Goal: Task Accomplishment & Management: Complete application form

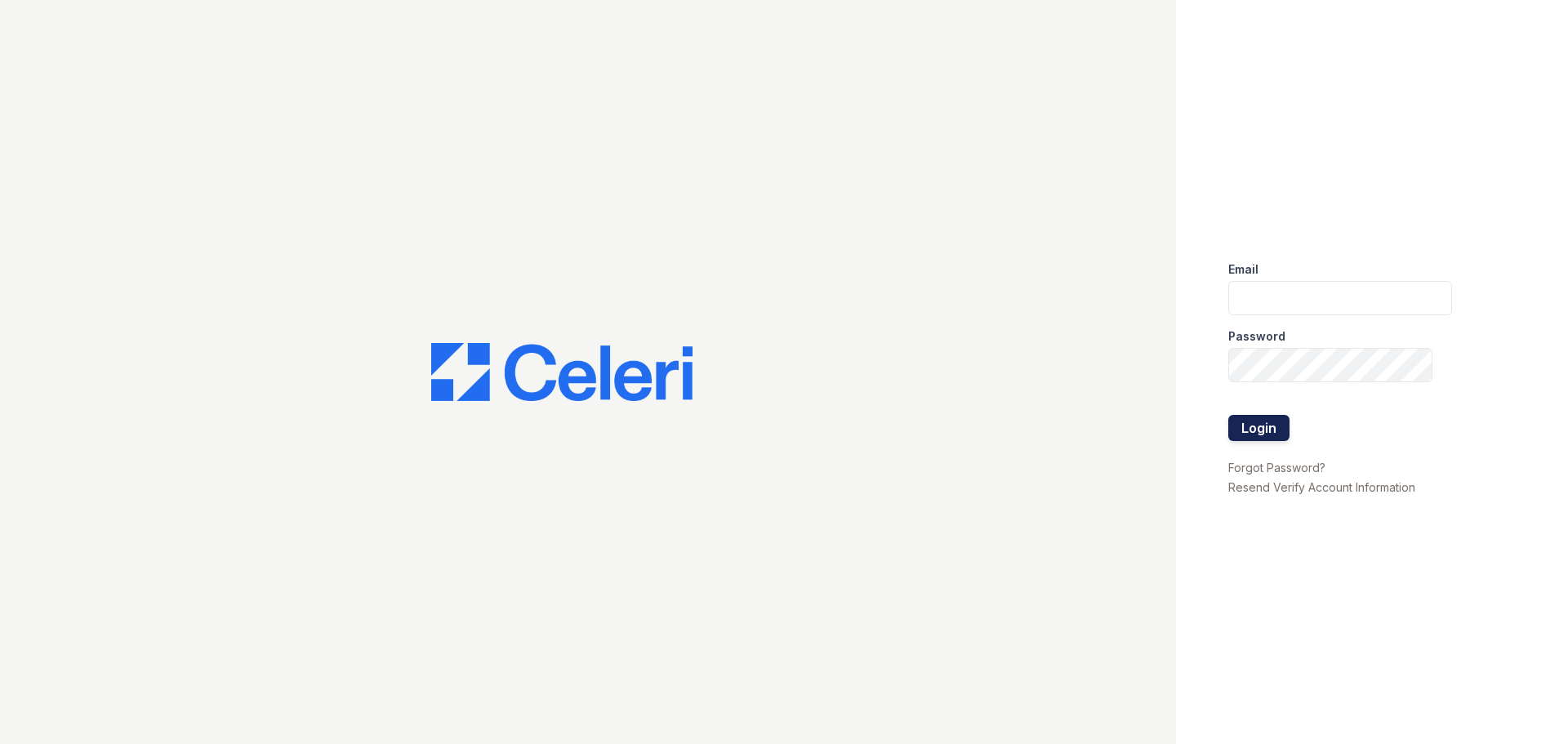
type input "[EMAIL_ADDRESS][DOMAIN_NAME]"
click at [1252, 424] on button "Login" at bounding box center [1258, 427] width 61 height 26
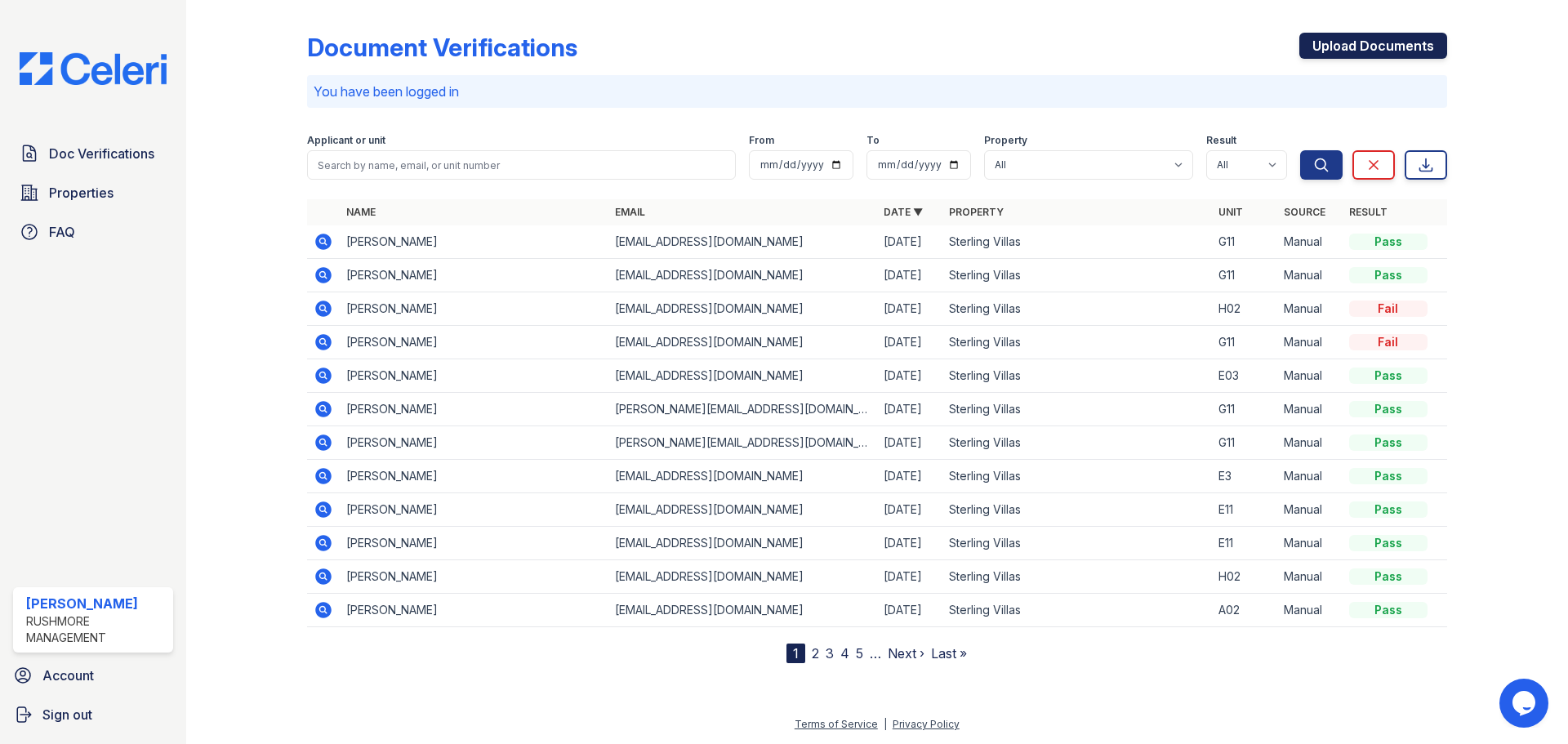
click at [1381, 44] on link "Upload Documents" at bounding box center [1373, 45] width 148 height 26
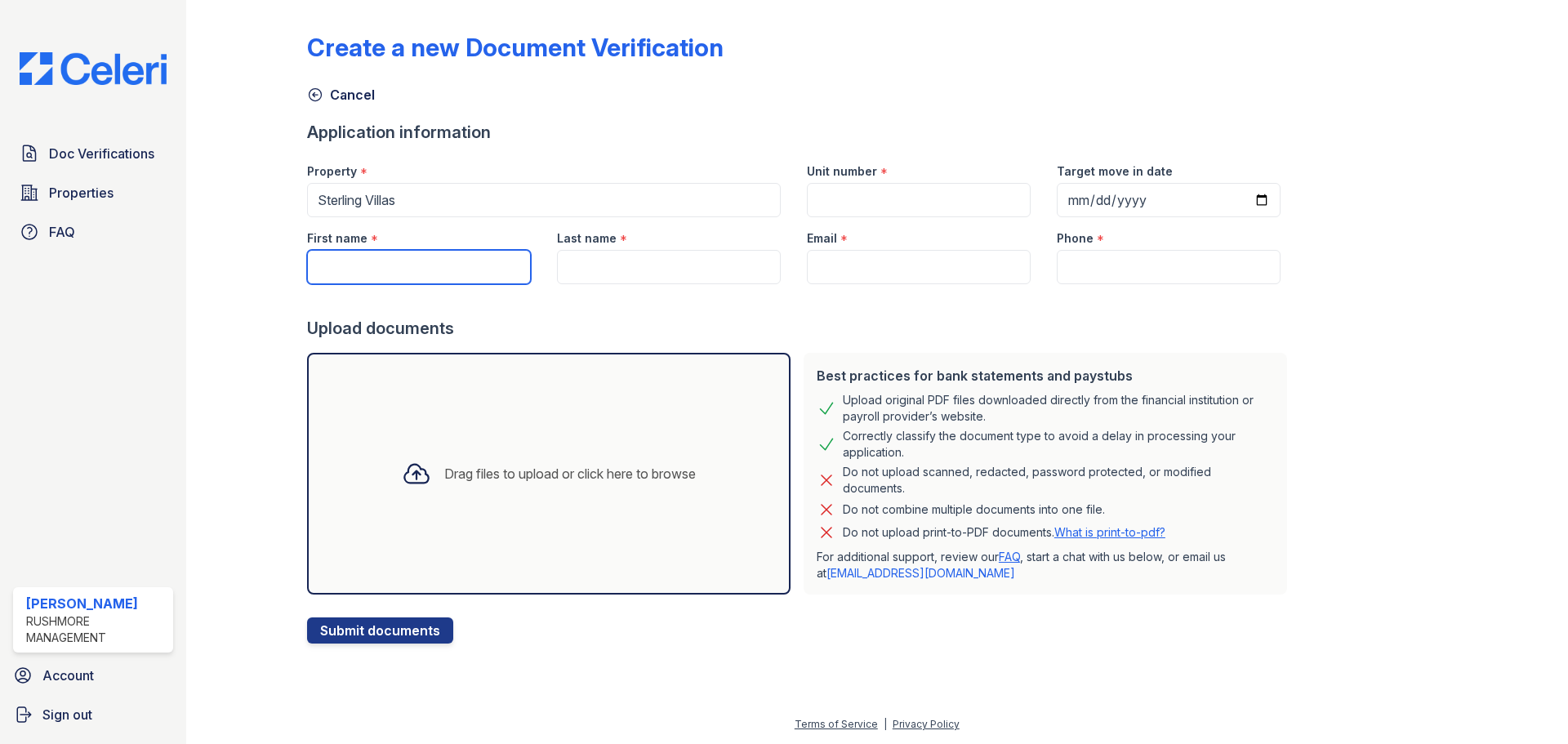
click at [374, 267] on input "First name" at bounding box center [419, 267] width 224 height 35
type input "[PERSON_NAME]"
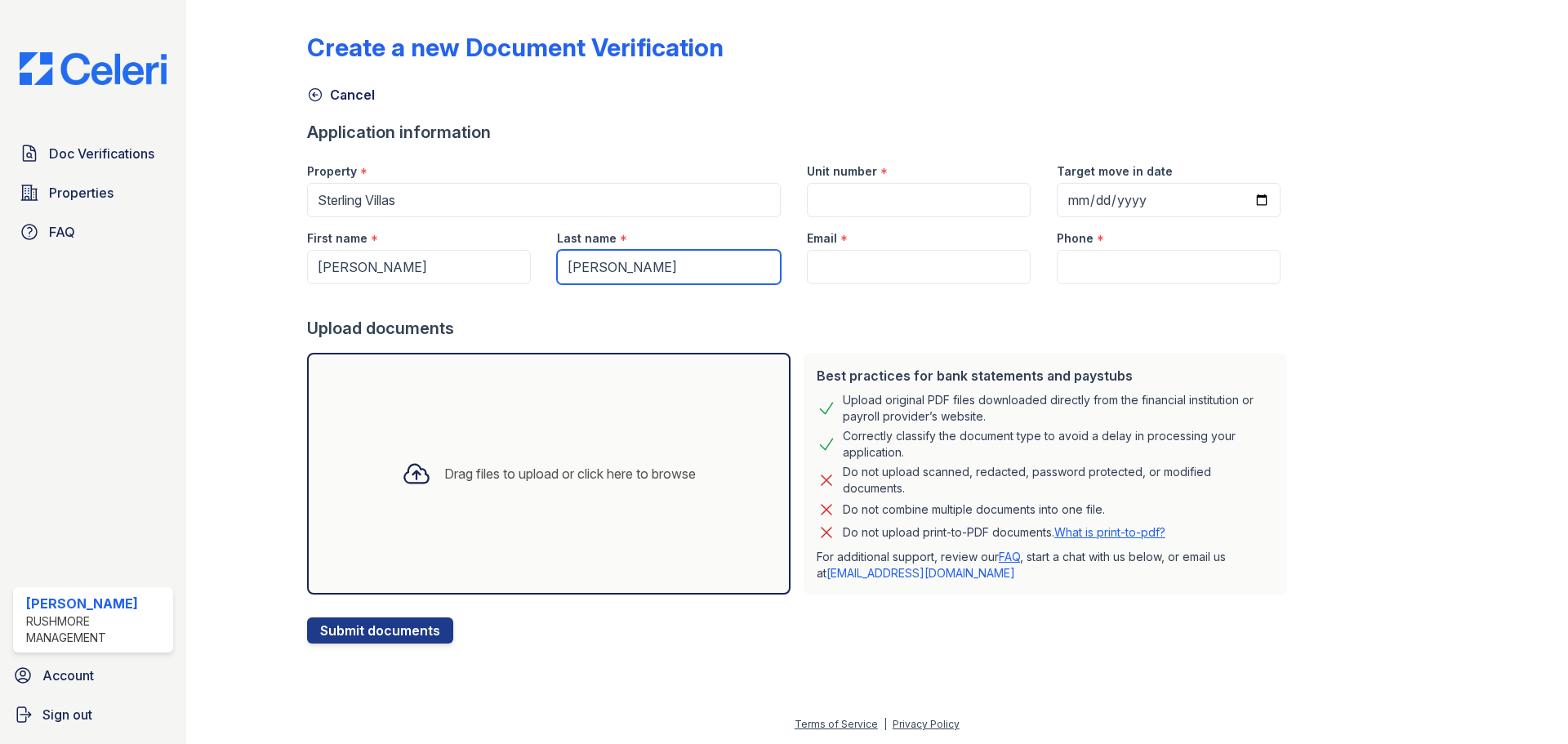
type input "[PERSON_NAME]"
click at [871, 207] on input "Unit number" at bounding box center [919, 200] width 224 height 35
type input "G11"
click at [823, 259] on input "Email" at bounding box center [919, 267] width 224 height 35
paste input "[EMAIL_ADDRESS][DOMAIN_NAME]"
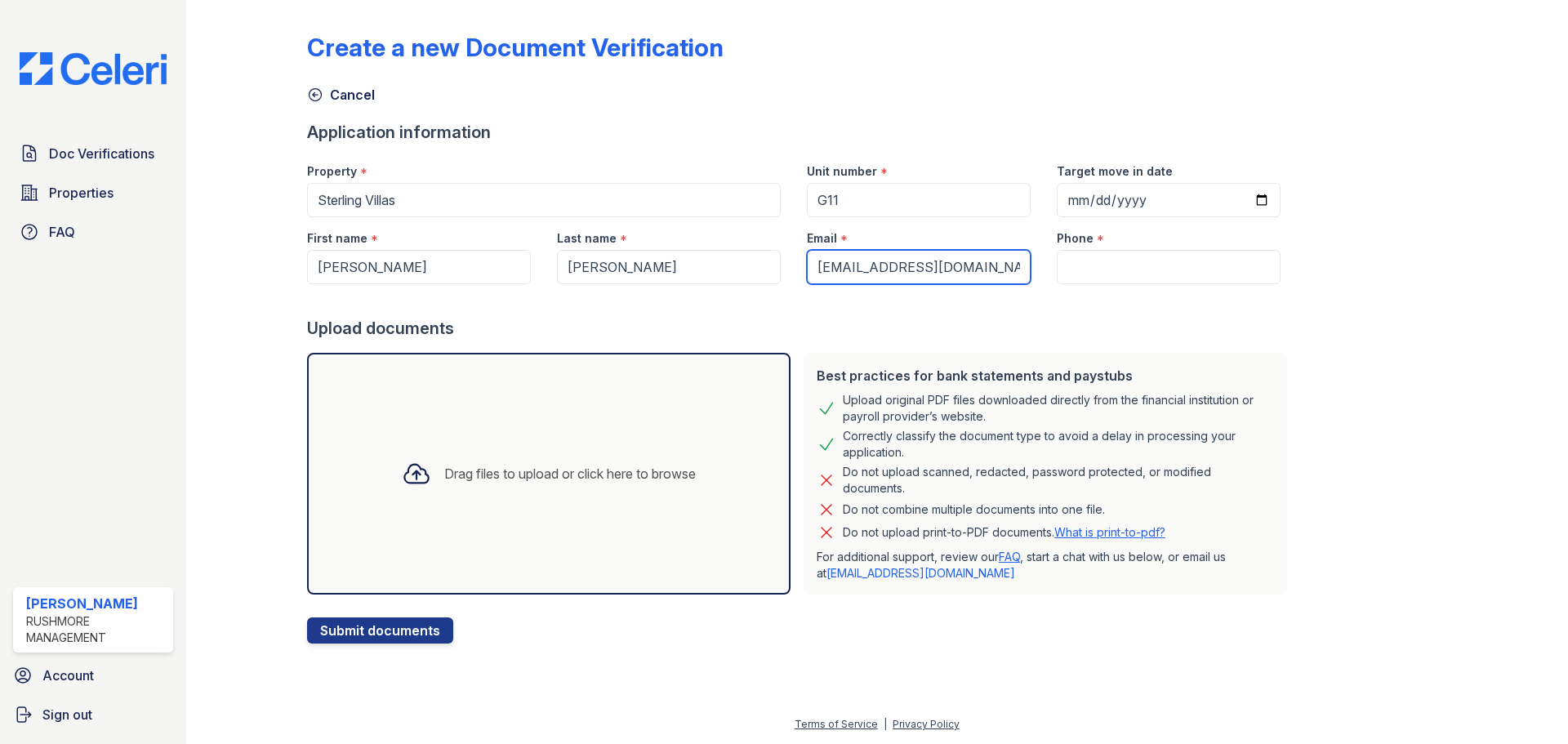
type input "[EMAIL_ADDRESS][DOMAIN_NAME]"
click at [1073, 205] on input "Target move in date" at bounding box center [1169, 200] width 224 height 35
type input "[PHONE_NUMBER]"
type input "[DATE]"
click at [1027, 116] on div "Create a new Document Verification Cancel Application information Property * St…" at bounding box center [877, 325] width 1140 height 637
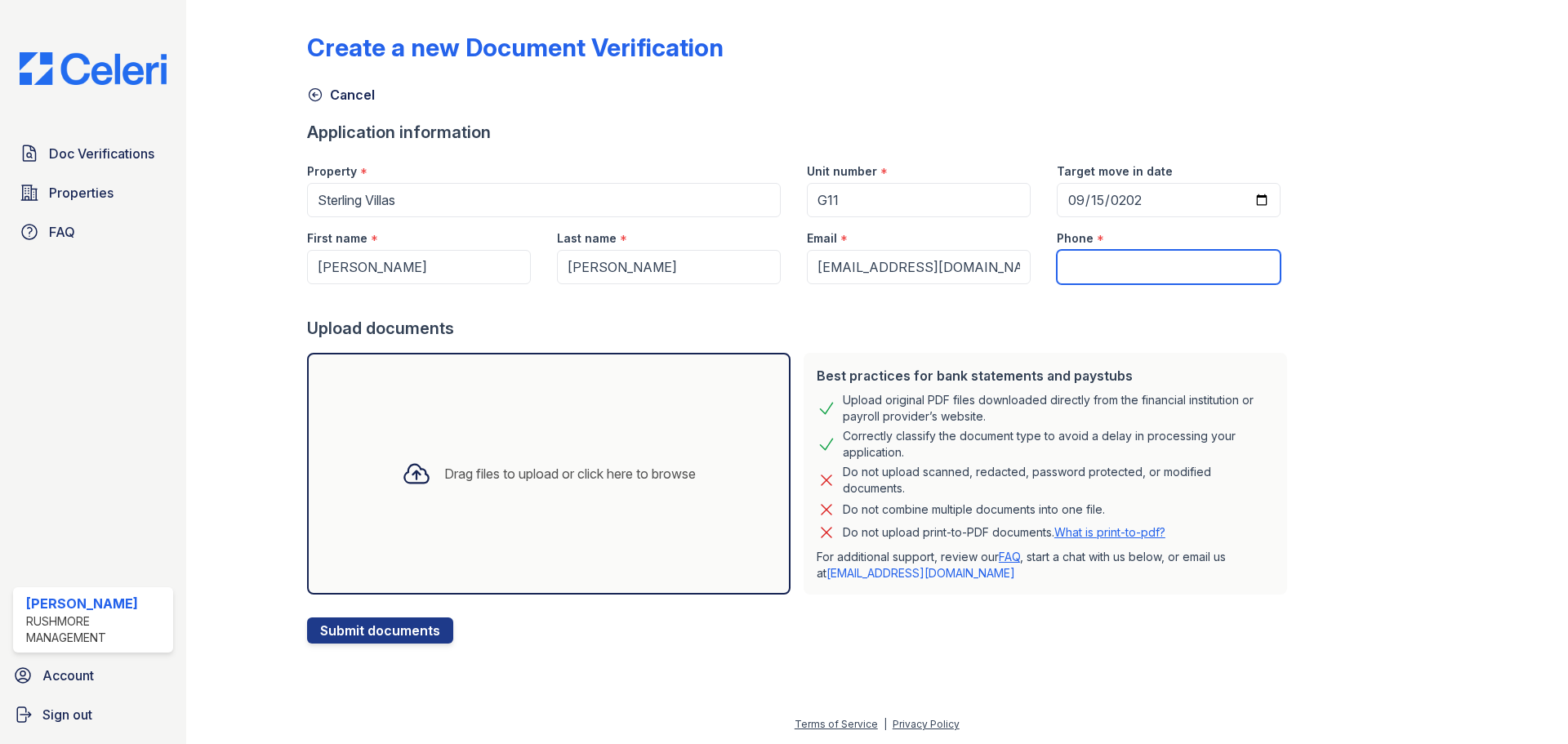
click at [1096, 261] on input "Phone" at bounding box center [1169, 267] width 224 height 35
type input "4704201247"
click at [1239, 355] on div "Best practices for bank statements and paystubs Upload original PDF files downl…" at bounding box center [1045, 474] width 484 height 242
click at [470, 477] on div "Drag files to upload or click here to browse" at bounding box center [569, 473] width 252 height 20
click at [552, 474] on div "Drag files to upload or click here to browse" at bounding box center [569, 473] width 252 height 20
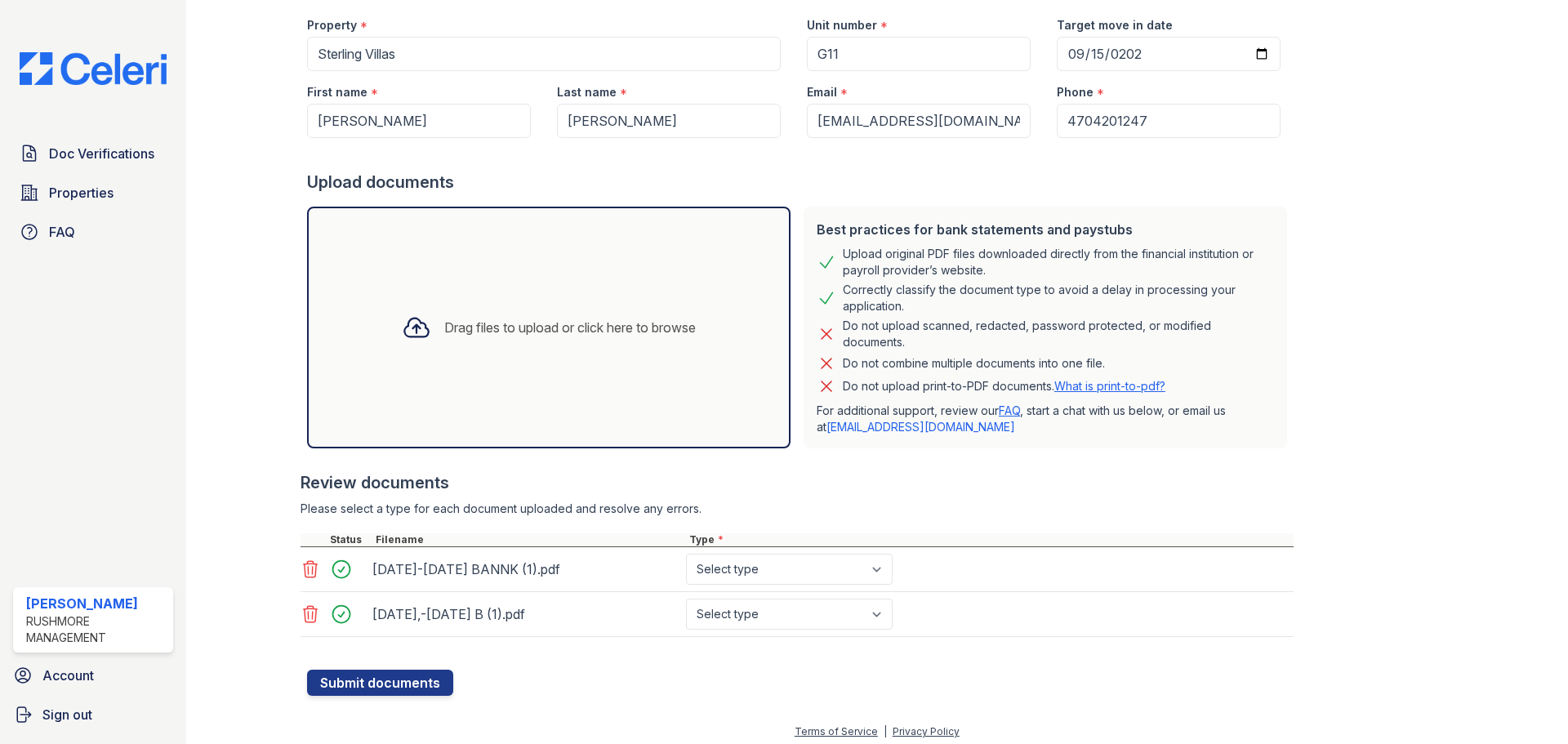
scroll to position [154, 0]
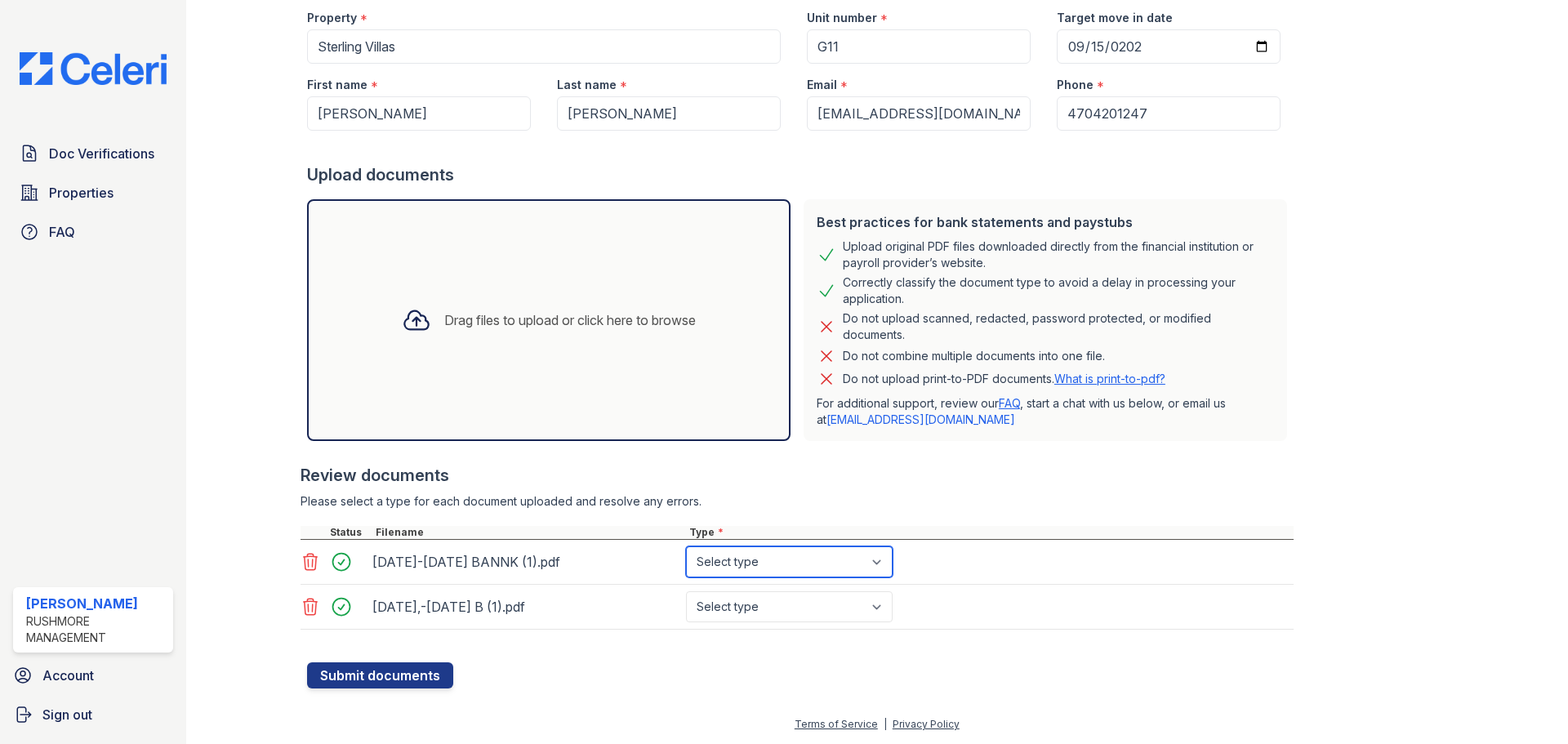
click at [789, 563] on select "Select type Paystub Bank Statement Offer Letter Tax Documents Benefit Award Let…" at bounding box center [789, 562] width 206 height 31
select select "paystub"
click at [686, 546] on select "Select type Paystub Bank Statement Offer Letter Tax Documents Benefit Award Let…" at bounding box center [789, 562] width 206 height 31
click at [763, 598] on select "Select type Paystub Bank Statement Offer Letter Tax Documents Benefit Award Let…" at bounding box center [789, 607] width 206 height 31
select select "paystub"
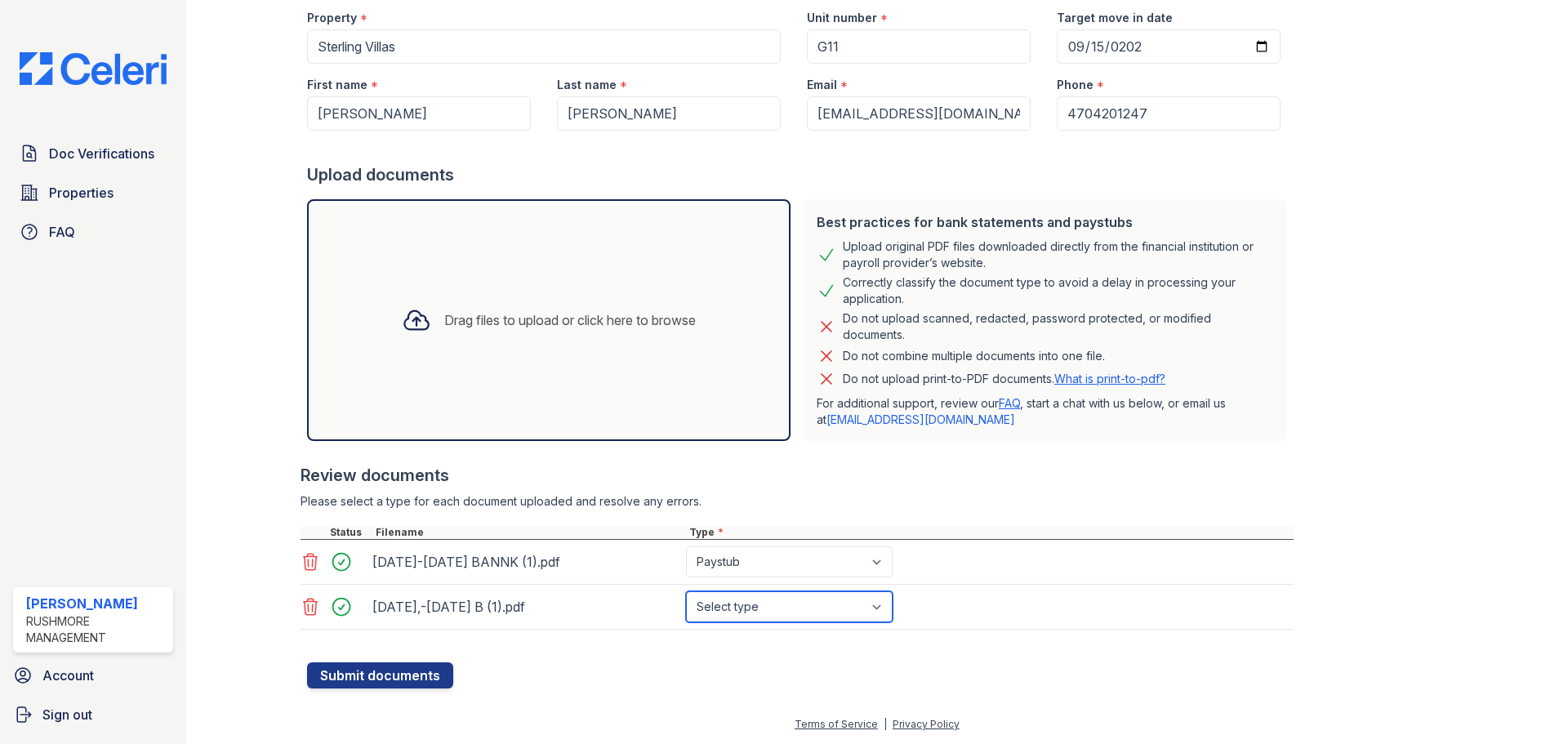
click at [686, 592] on select "Select type Paystub Bank Statement Offer Letter Tax Documents Benefit Award Let…" at bounding box center [789, 607] width 206 height 31
click at [824, 467] on div "Review documents" at bounding box center [797, 475] width 993 height 23
click at [398, 670] on button "Submit documents" at bounding box center [380, 675] width 146 height 26
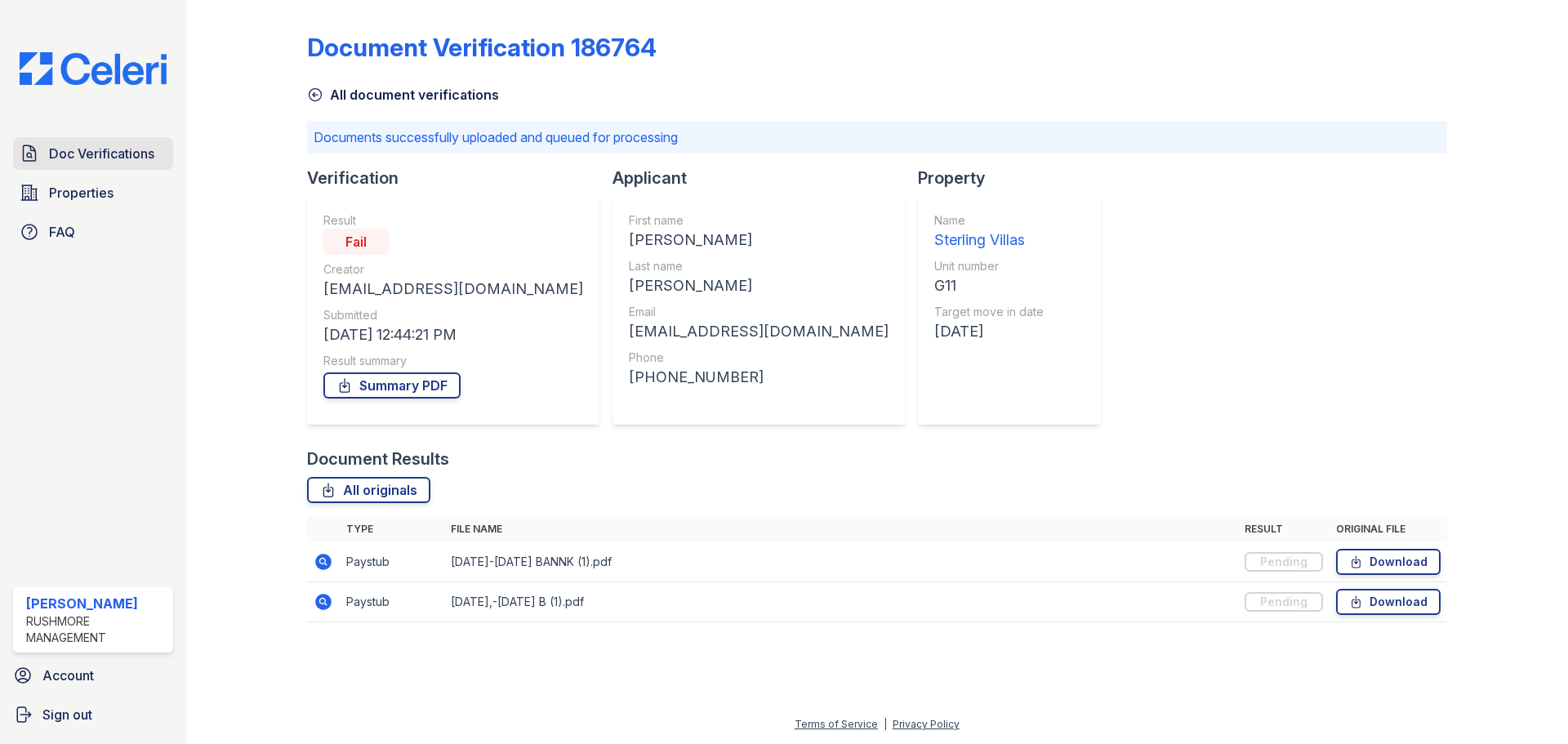
click at [92, 160] on span "Doc Verifications" at bounding box center [101, 154] width 105 height 20
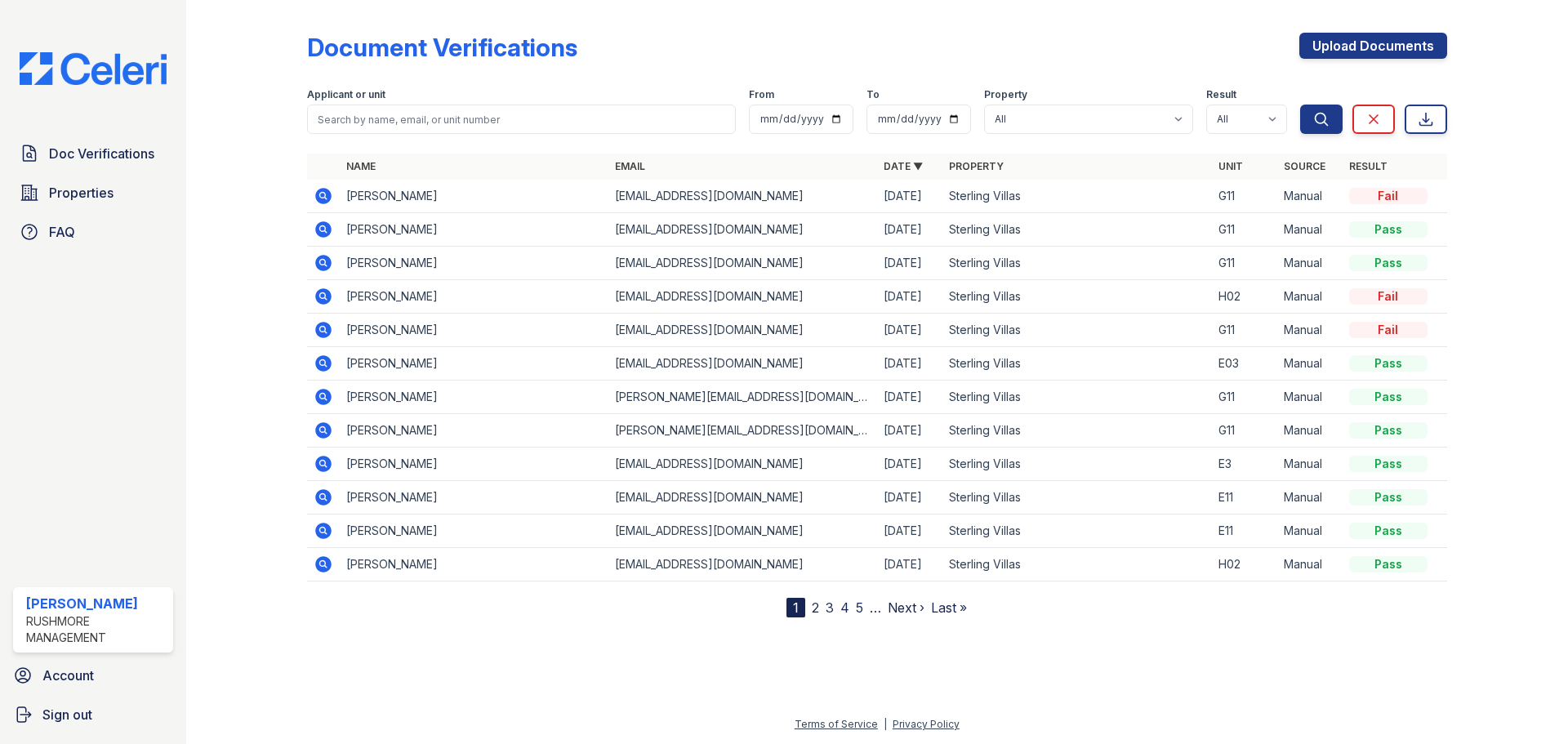
click at [326, 196] on icon at bounding box center [323, 196] width 16 height 16
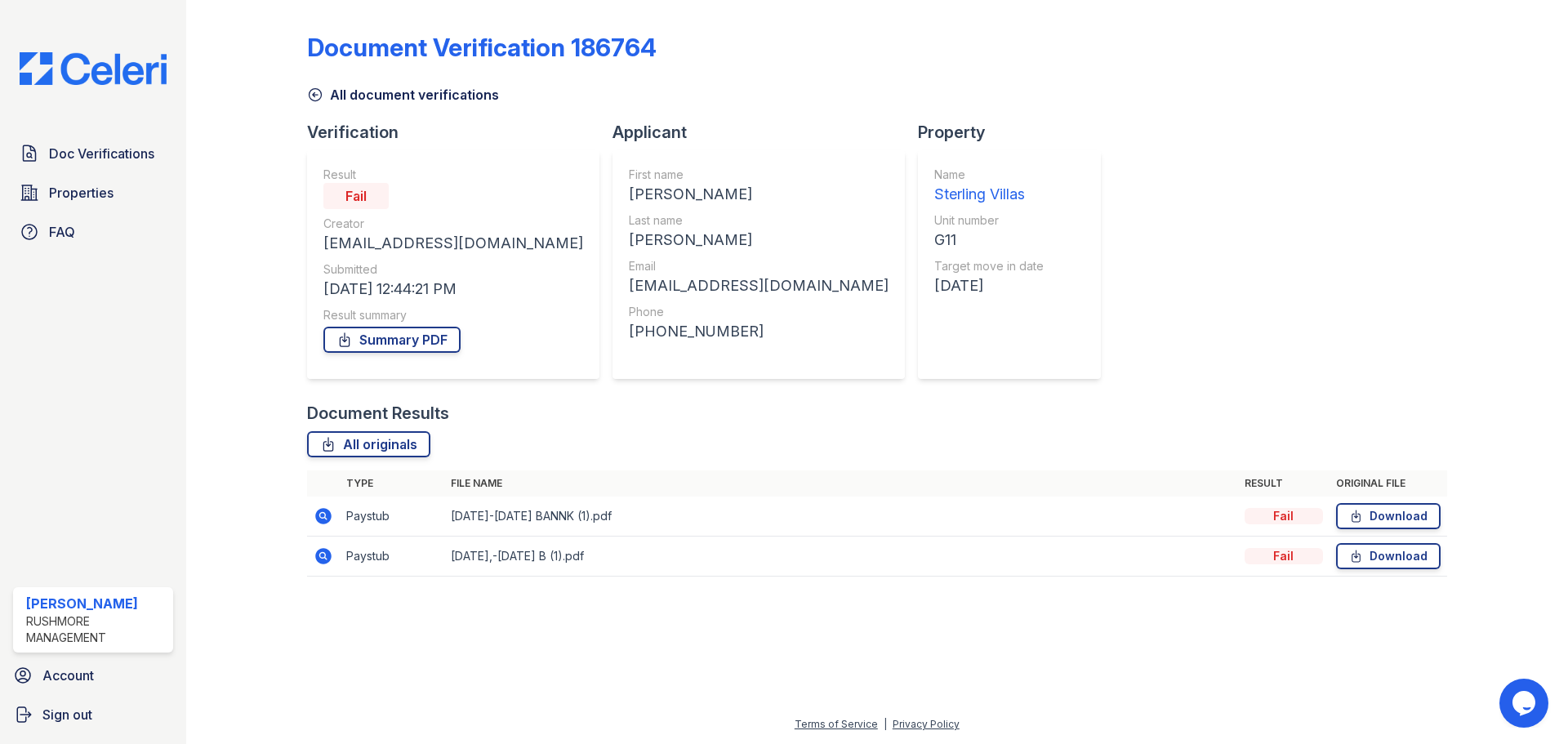
click at [320, 515] on icon at bounding box center [324, 516] width 20 height 20
